Goal: Book appointment/travel/reservation

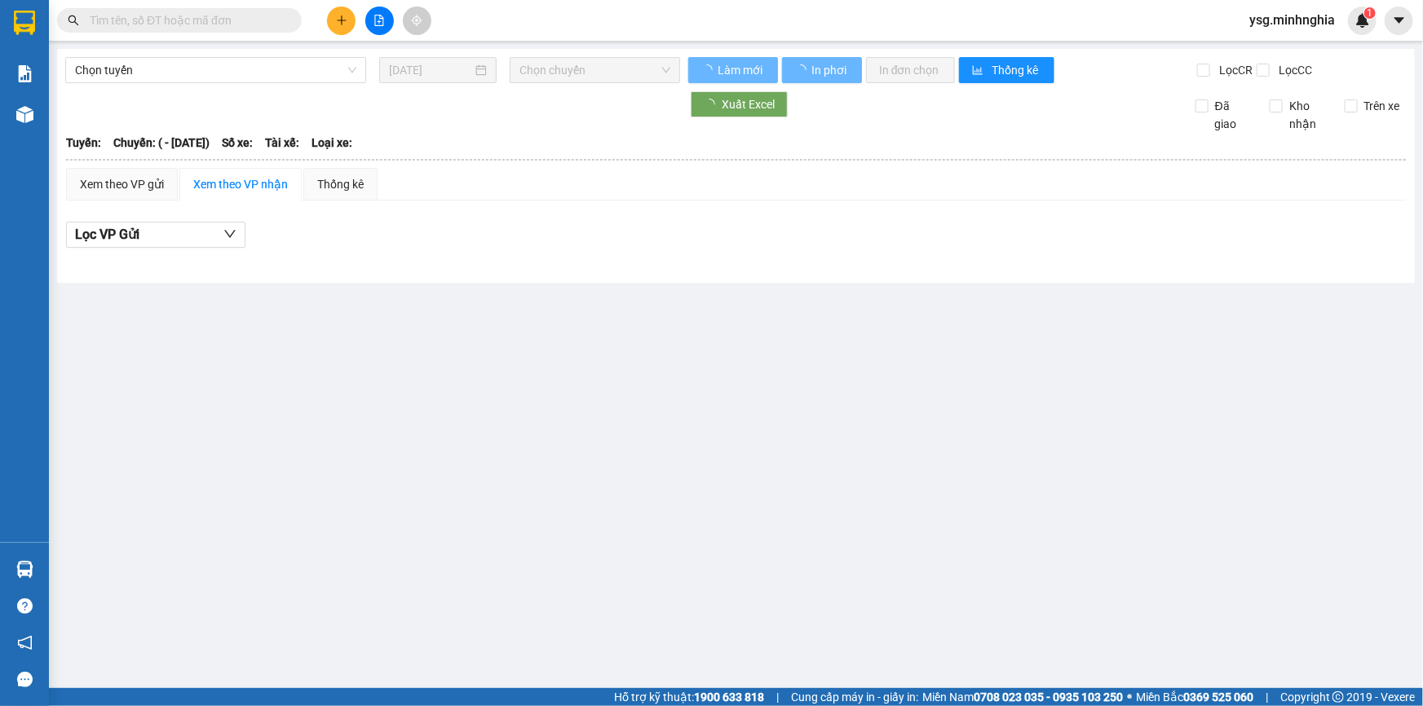
type input "[DATE]"
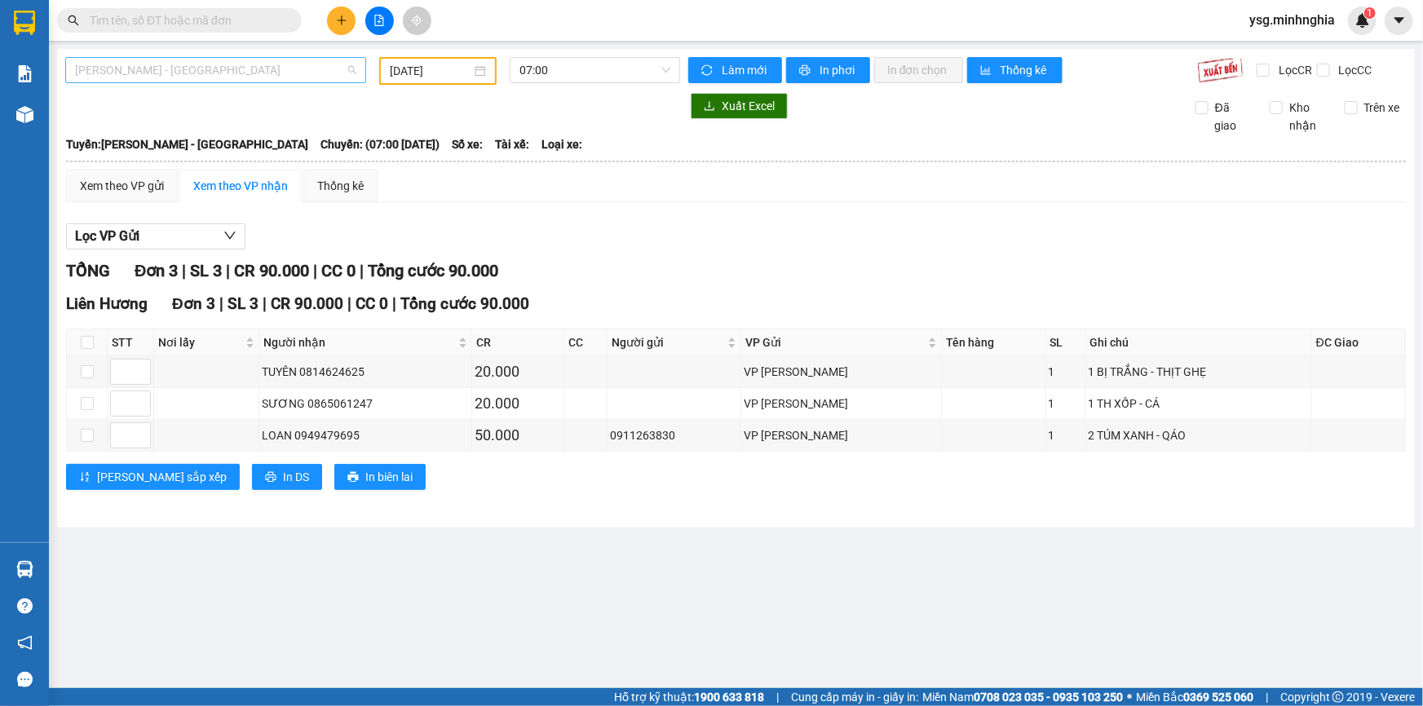
drag, startPoint x: 161, startPoint y: 72, endPoint x: 157, endPoint y: 136, distance: 64.5
click at [161, 82] on span "[PERSON_NAME] - [GEOGRAPHIC_DATA]" at bounding box center [215, 70] width 281 height 24
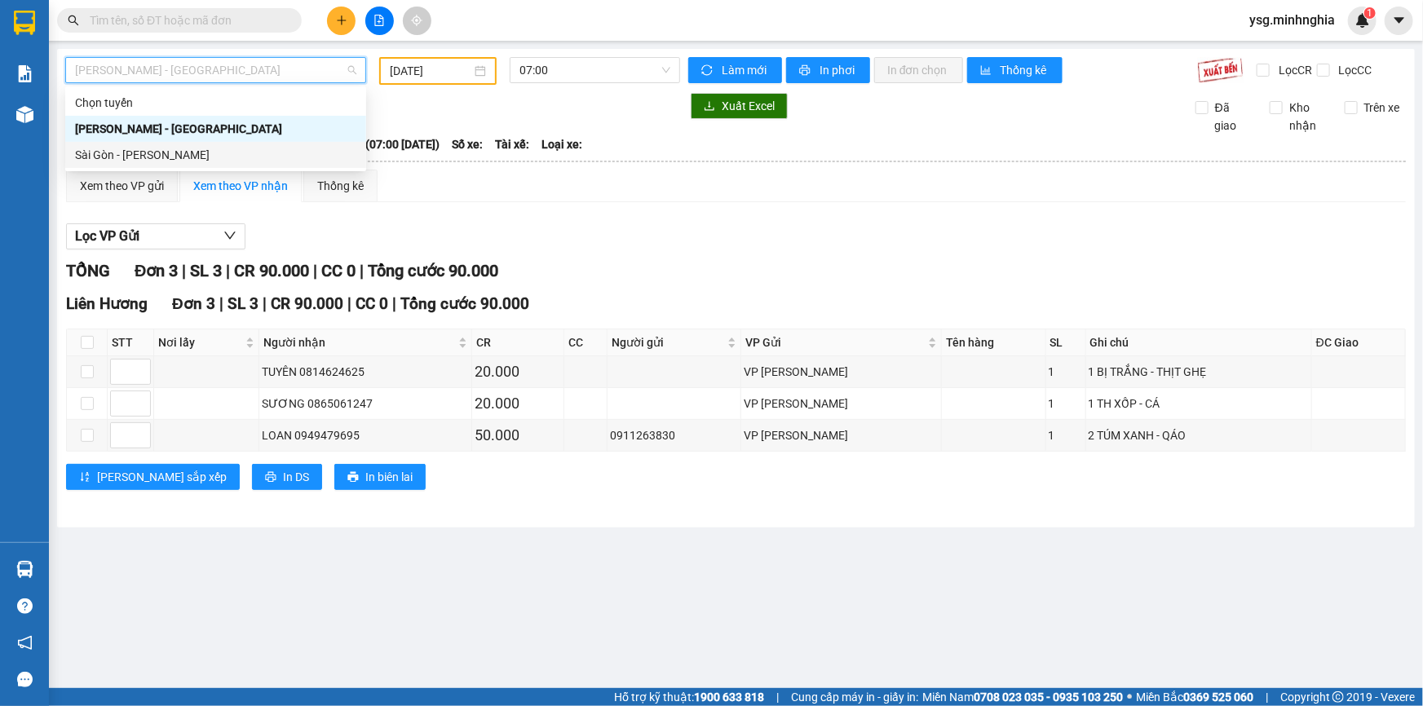
click at [153, 153] on div "Sài Gòn - [PERSON_NAME]" at bounding box center [215, 155] width 281 height 18
type input "[DATE]"
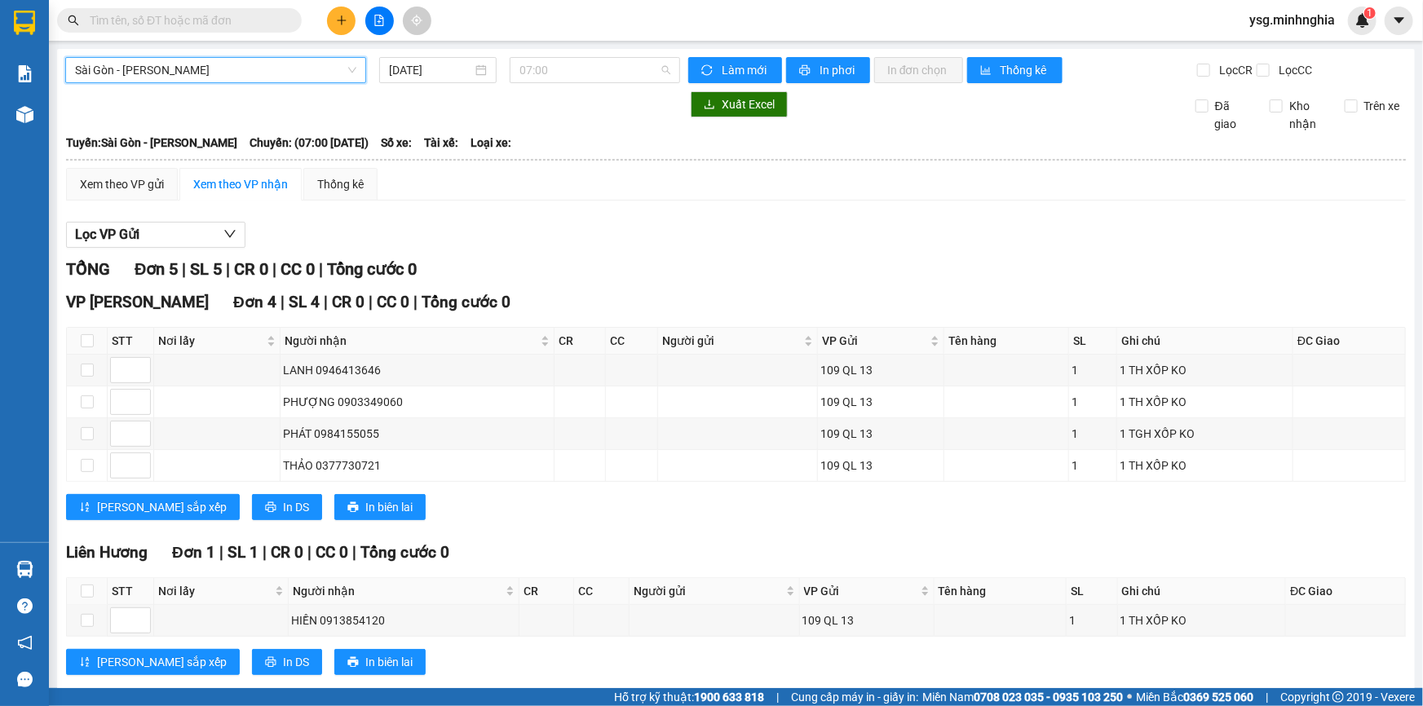
drag, startPoint x: 617, startPoint y: 65, endPoint x: 605, endPoint y: 109, distance: 45.5
click at [617, 69] on span "07:00" at bounding box center [595, 70] width 151 height 24
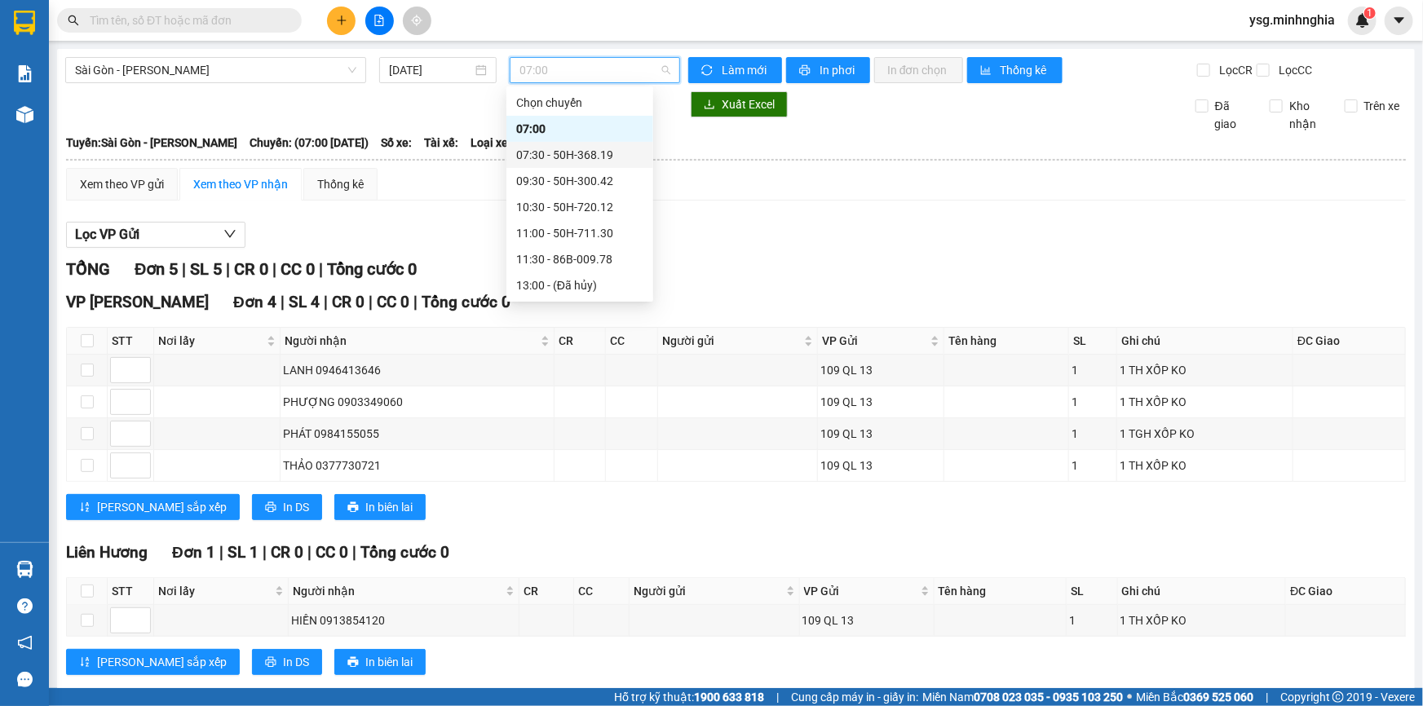
click at [591, 148] on div "07:30 - 50H-368.19" at bounding box center [579, 155] width 127 height 18
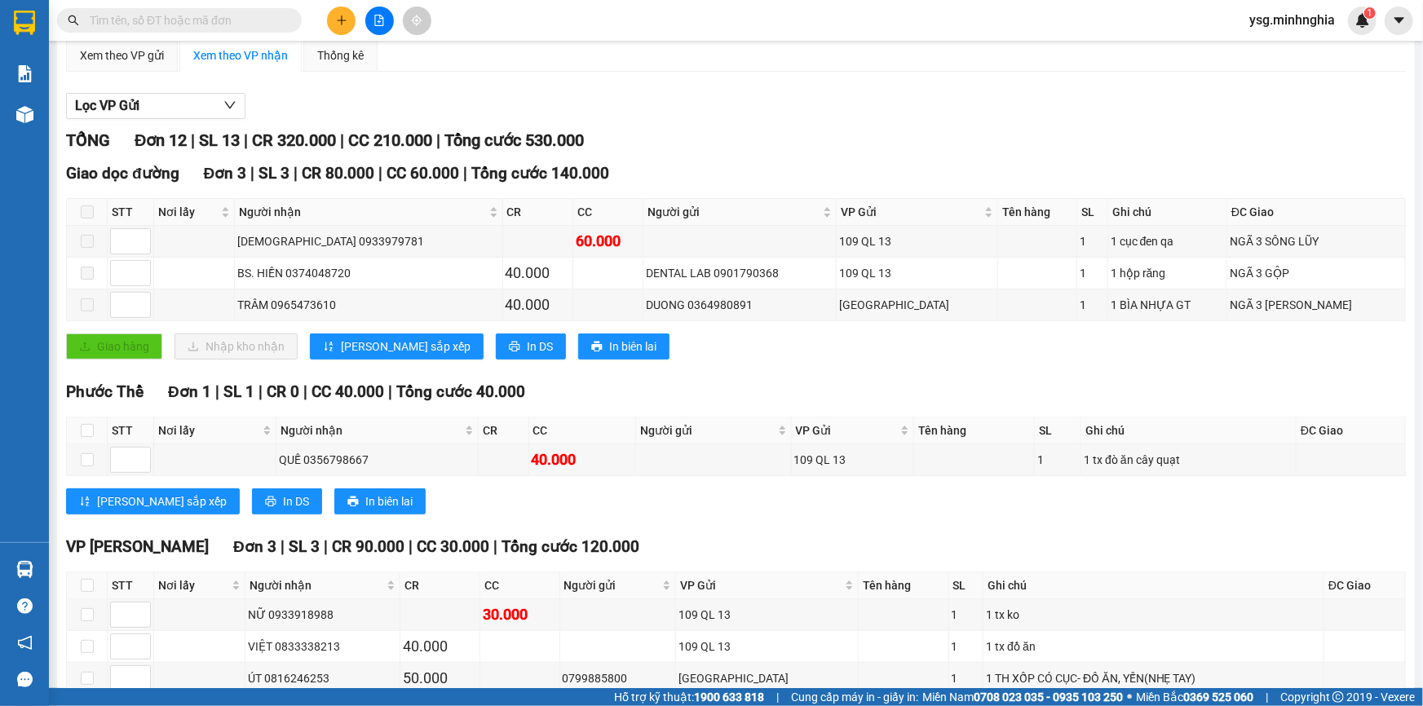
scroll to position [139, 0]
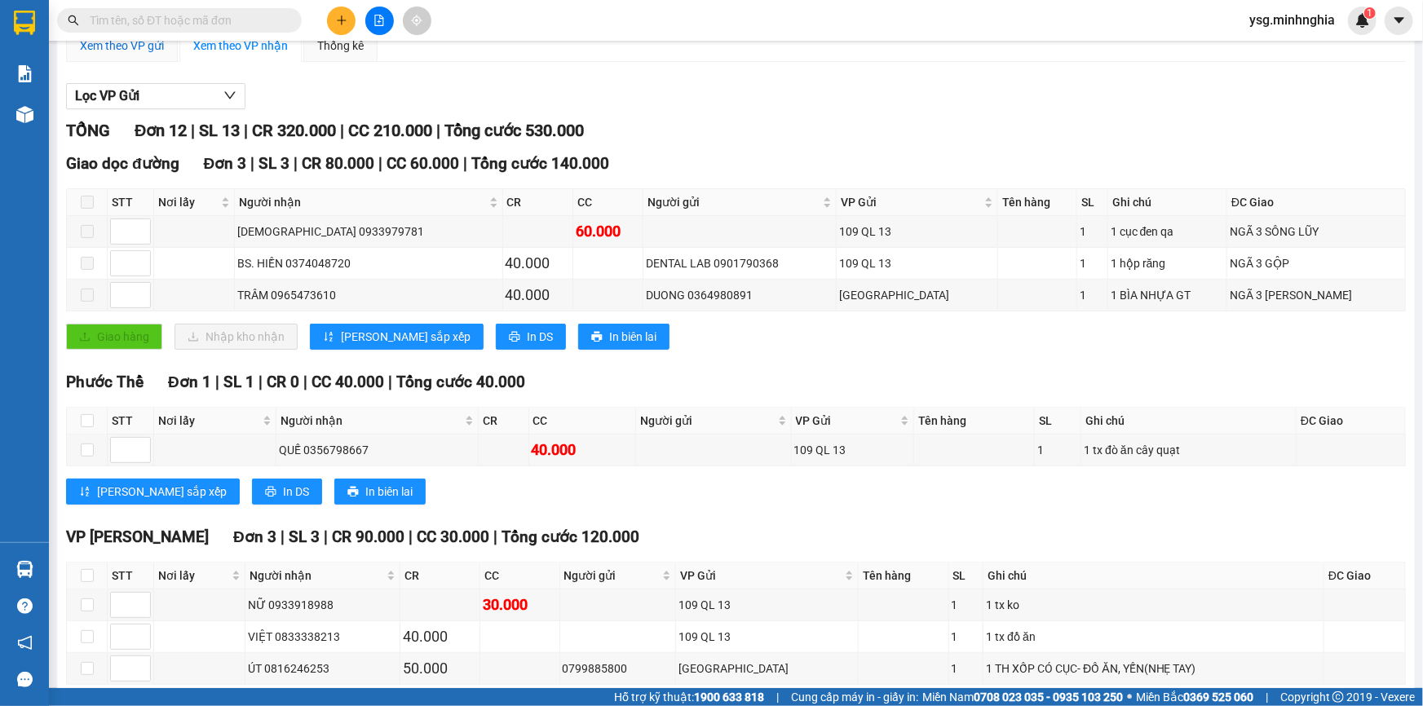
click at [133, 48] on div "Xem theo VP gửi" at bounding box center [122, 46] width 84 height 18
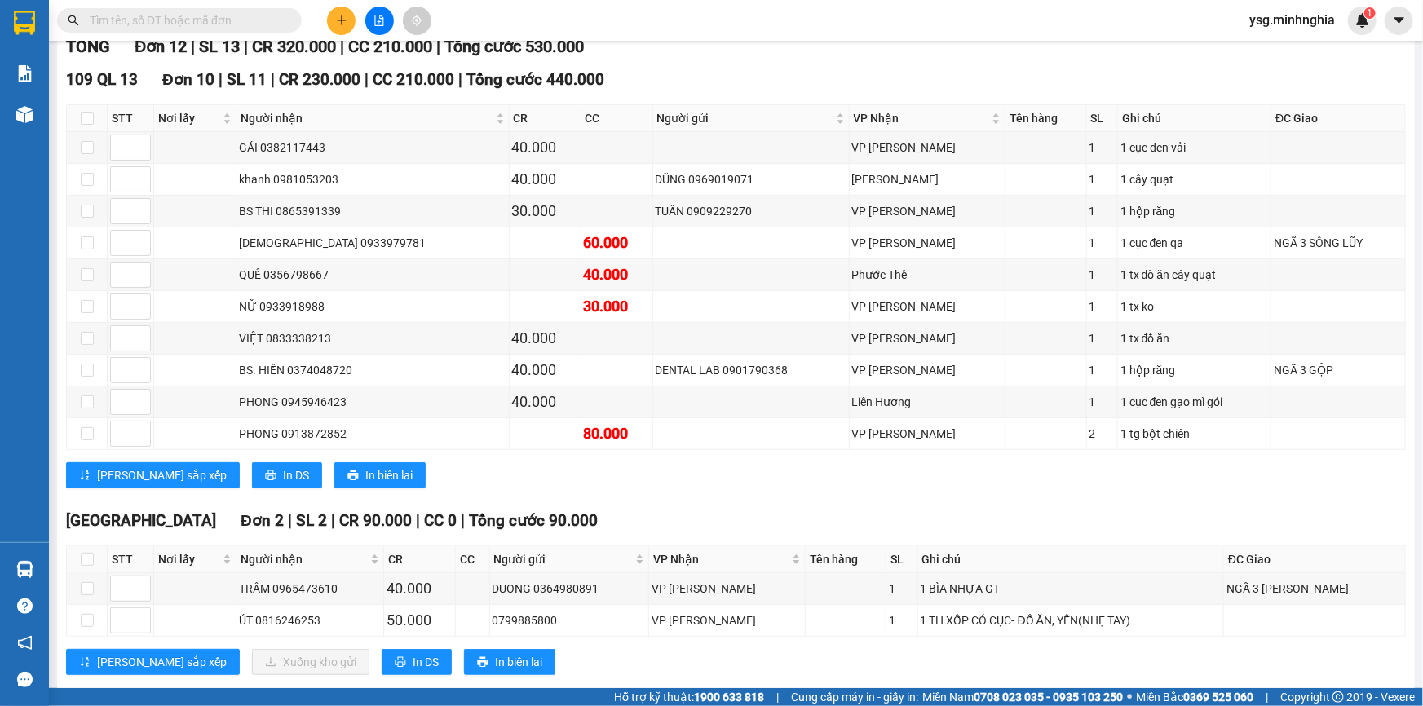
scroll to position [228, 0]
